Goal: Transaction & Acquisition: Purchase product/service

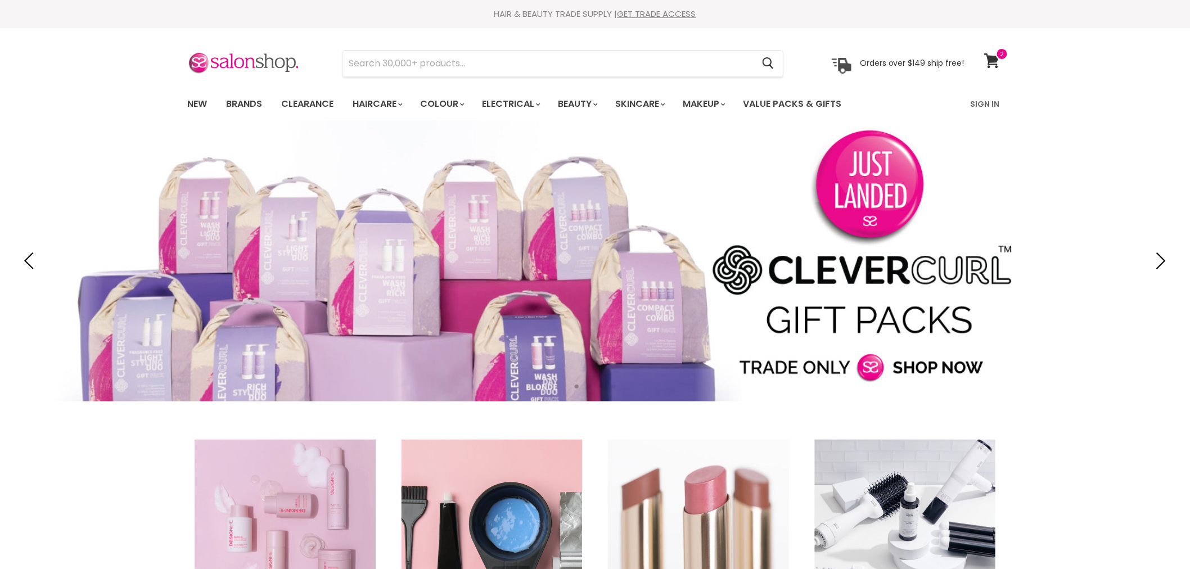
type input "silver bullet black velvet detangle vent"
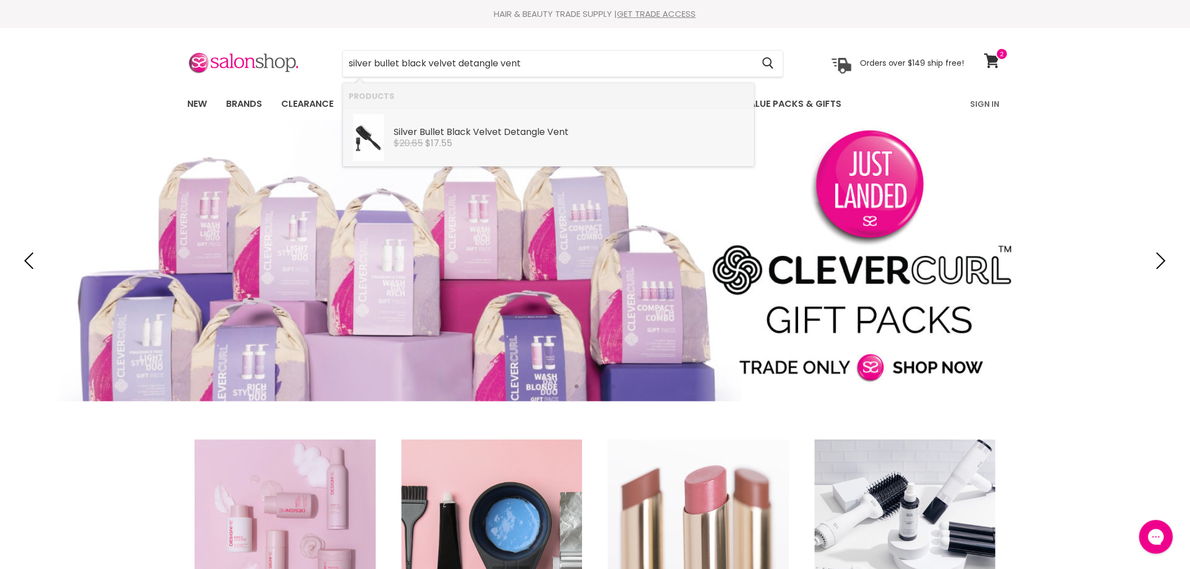
click at [480, 132] on b "Velvet" at bounding box center [487, 131] width 29 height 13
